Goal: Task Accomplishment & Management: Use online tool/utility

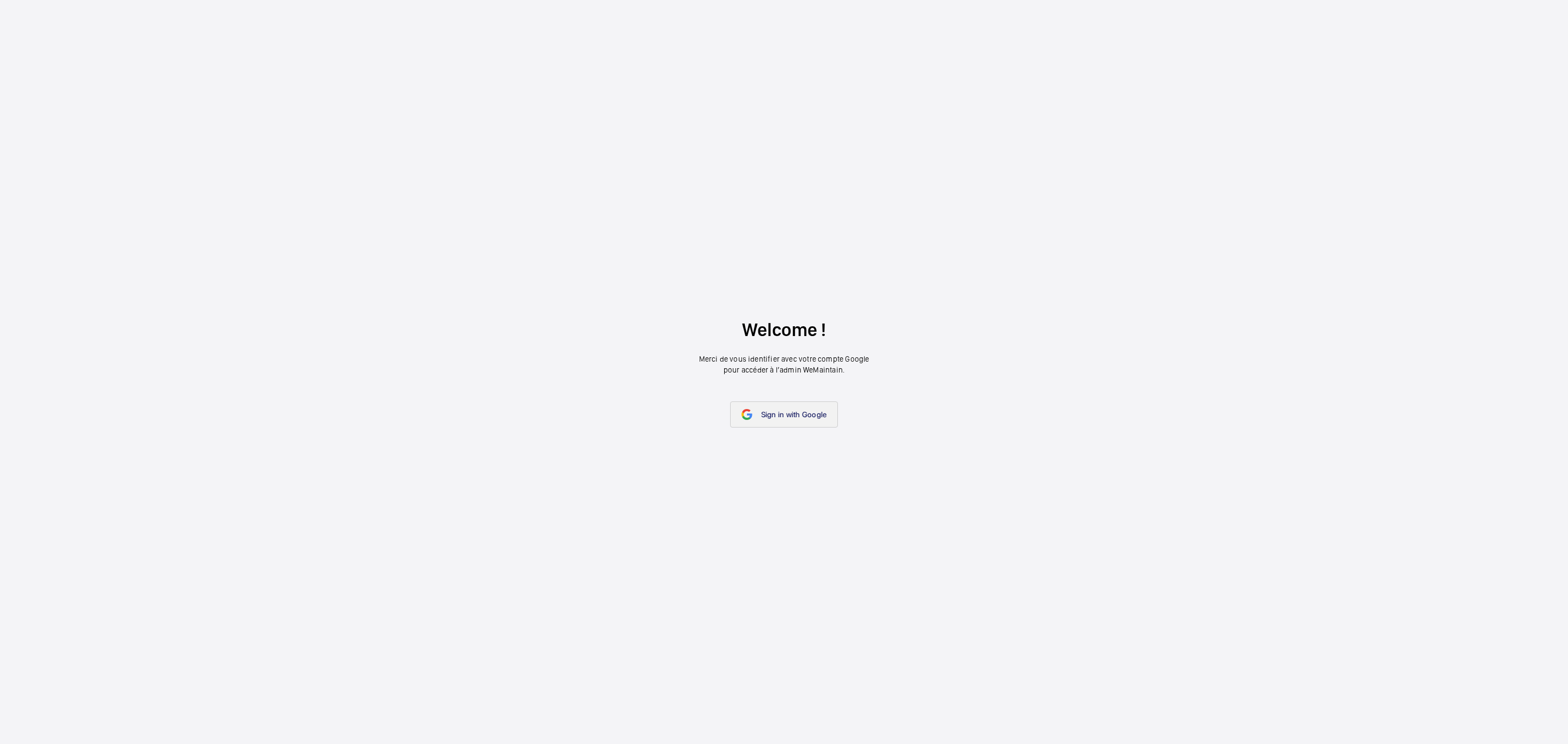
click at [771, 408] on link "Sign in with Google" at bounding box center [784, 414] width 108 height 26
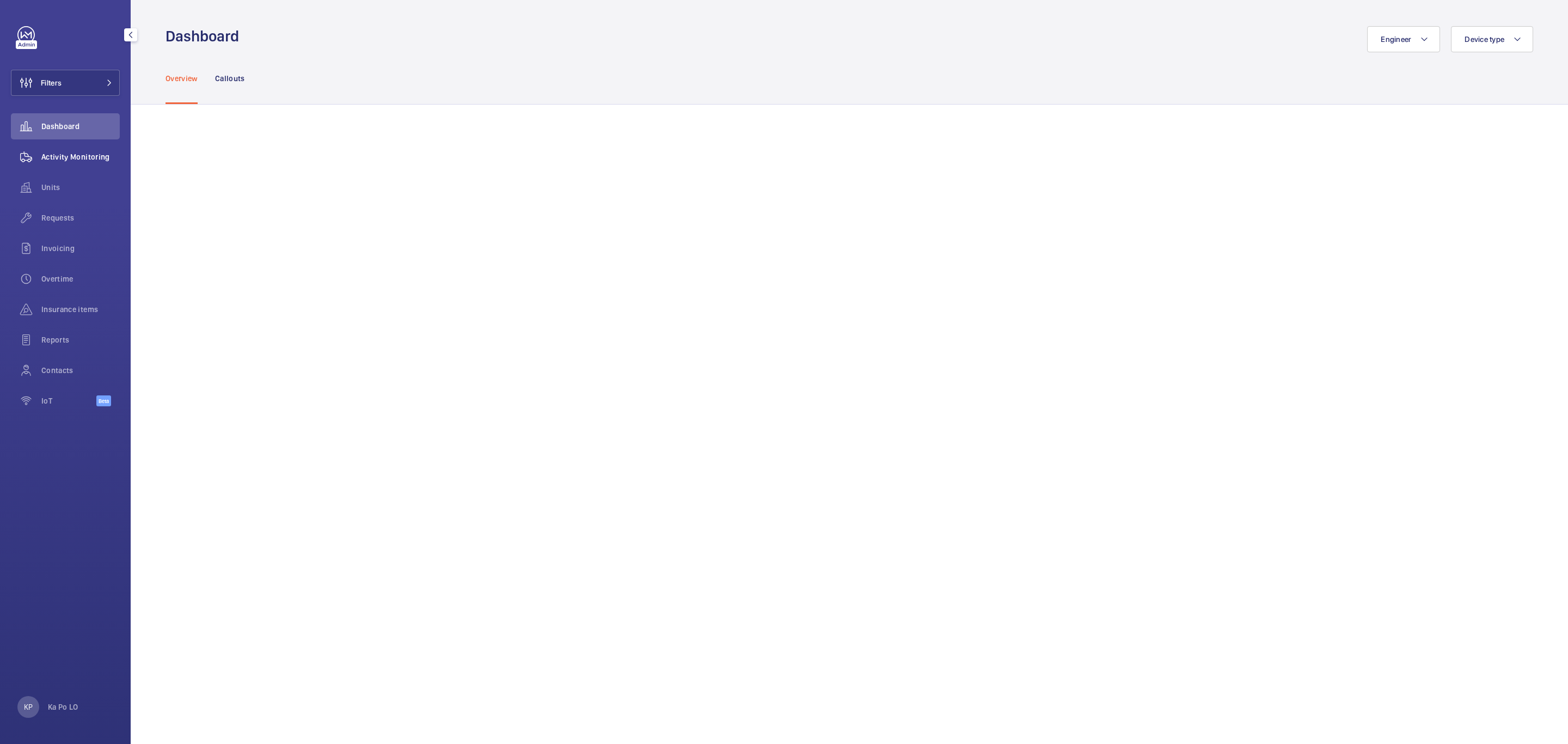
click at [90, 161] on span "Activity Monitoring" at bounding box center [81, 157] width 78 height 11
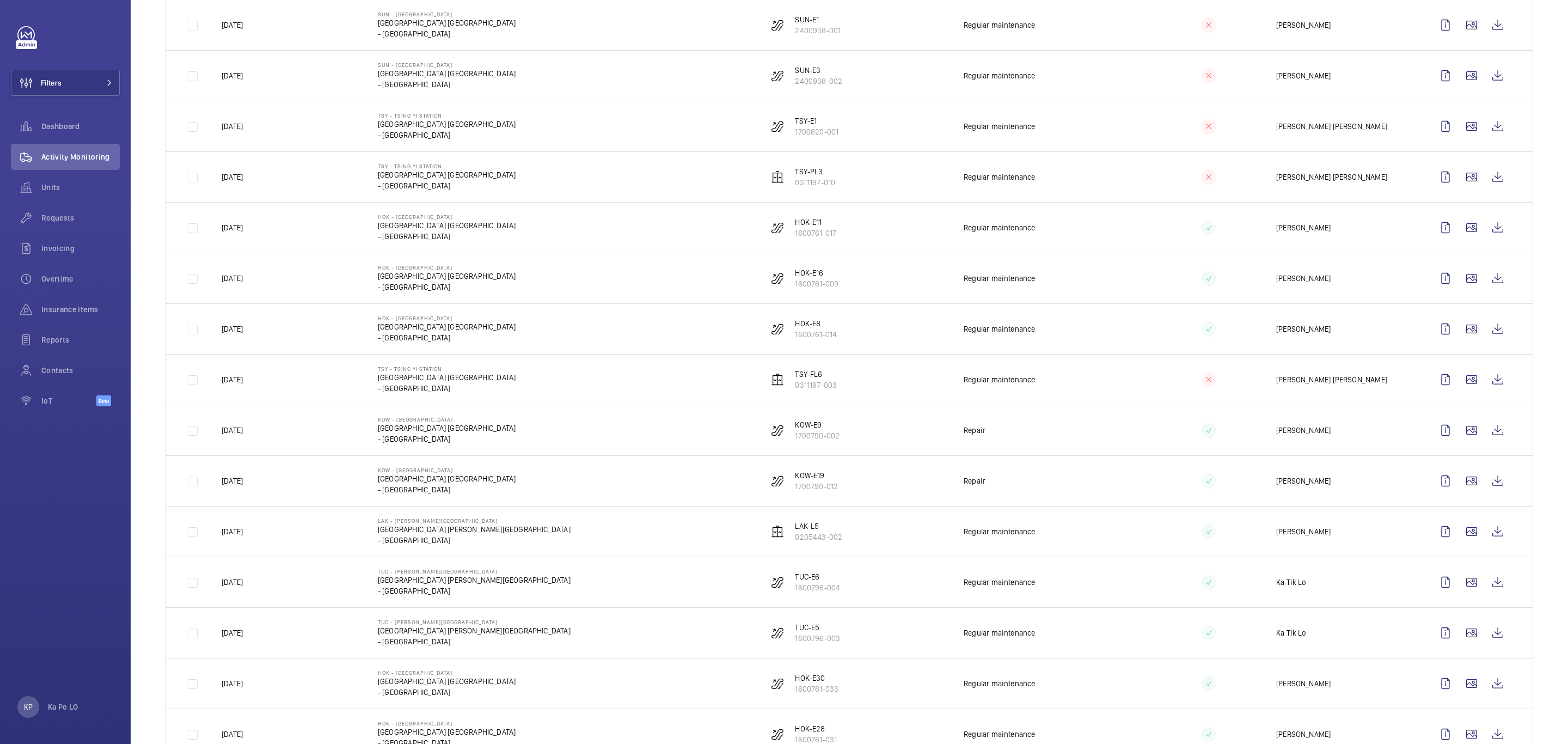
scroll to position [735, 0]
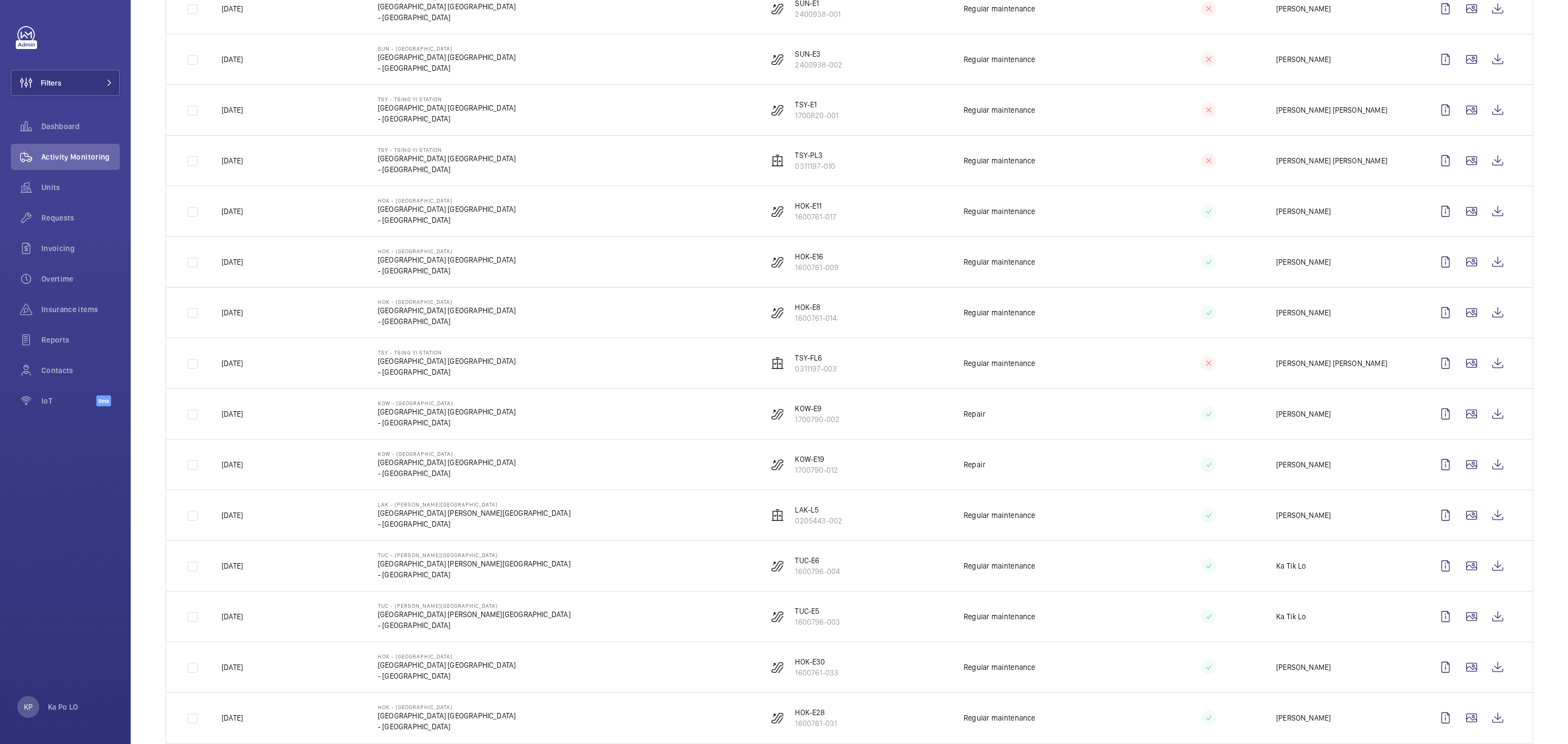
drag, startPoint x: 1265, startPoint y: 419, endPoint x: 1322, endPoint y: 419, distance: 57.0
click at [1322, 419] on td "Che Hung Chan" at bounding box center [1336, 413] width 156 height 51
